Goal: Navigation & Orientation: Find specific page/section

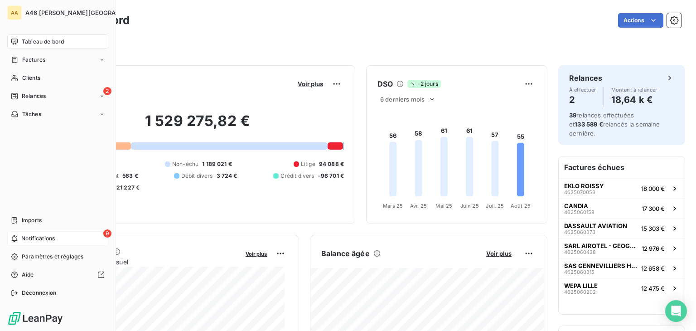
click at [43, 236] on span "Notifications" at bounding box center [38, 238] width 34 height 8
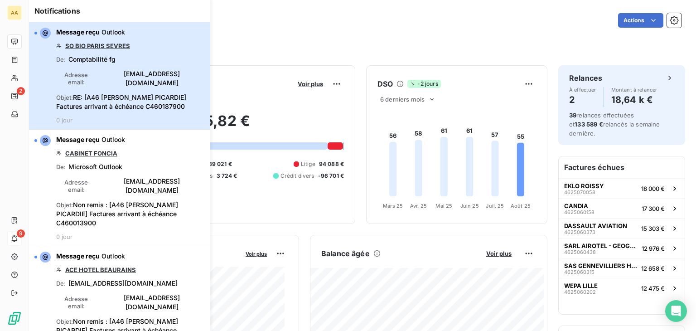
click at [175, 51] on div "Message reçu Outlook SO BIO [GEOGRAPHIC_DATA] SEVRES De : Comptabilité fg Adres…" at bounding box center [130, 76] width 149 height 96
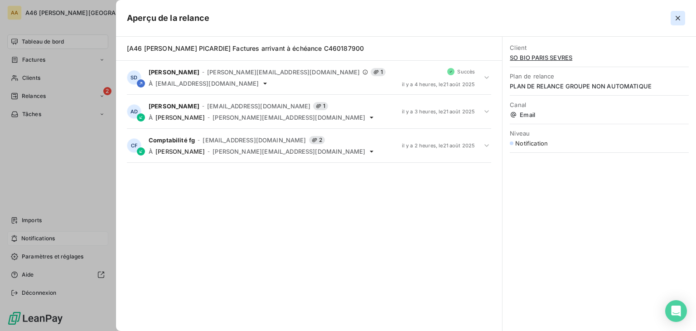
click at [681, 14] on icon "button" at bounding box center [677, 18] width 9 height 9
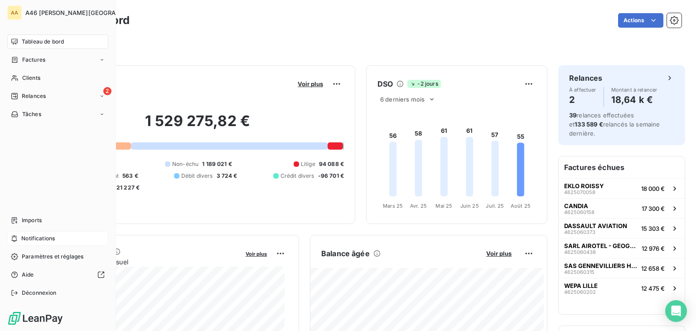
click at [47, 42] on span "Tableau de bord" at bounding box center [43, 42] width 42 height 8
